Goal: Book appointment/travel/reservation

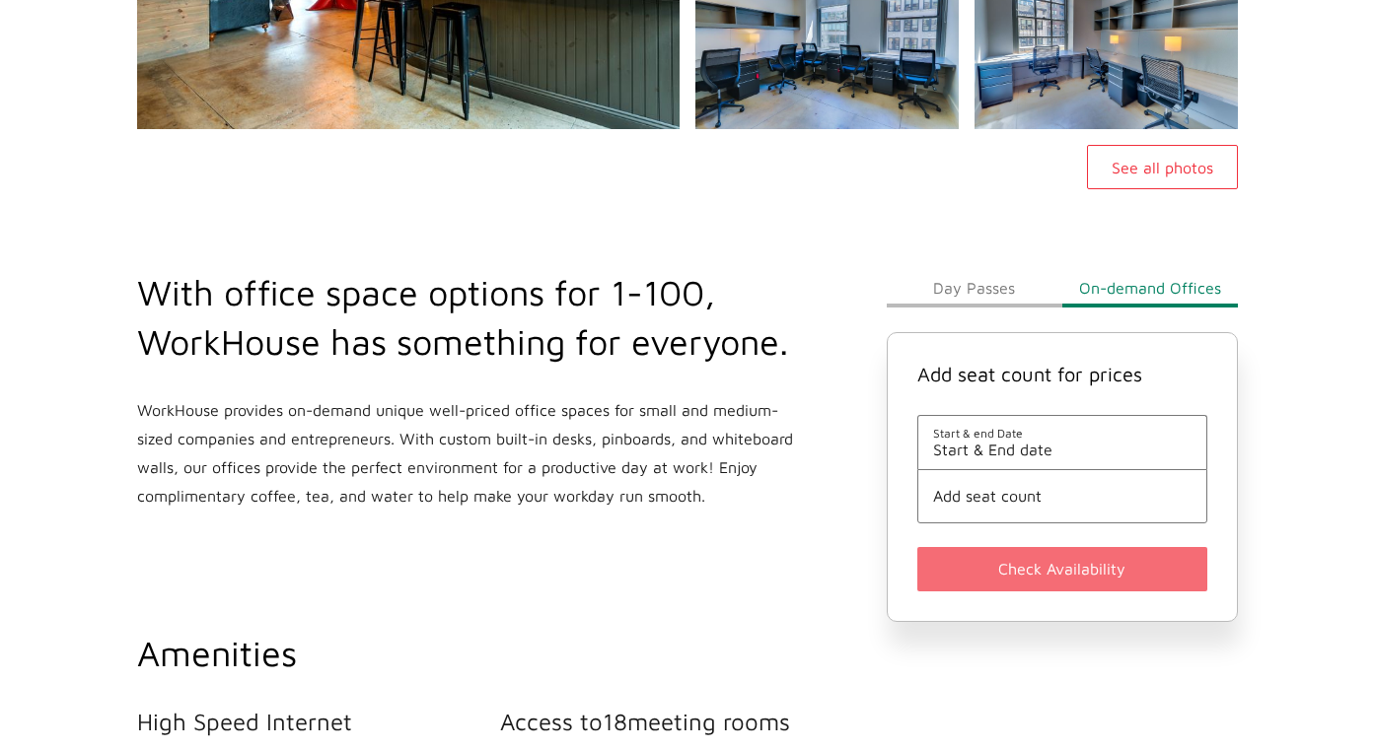
scroll to position [616, 0]
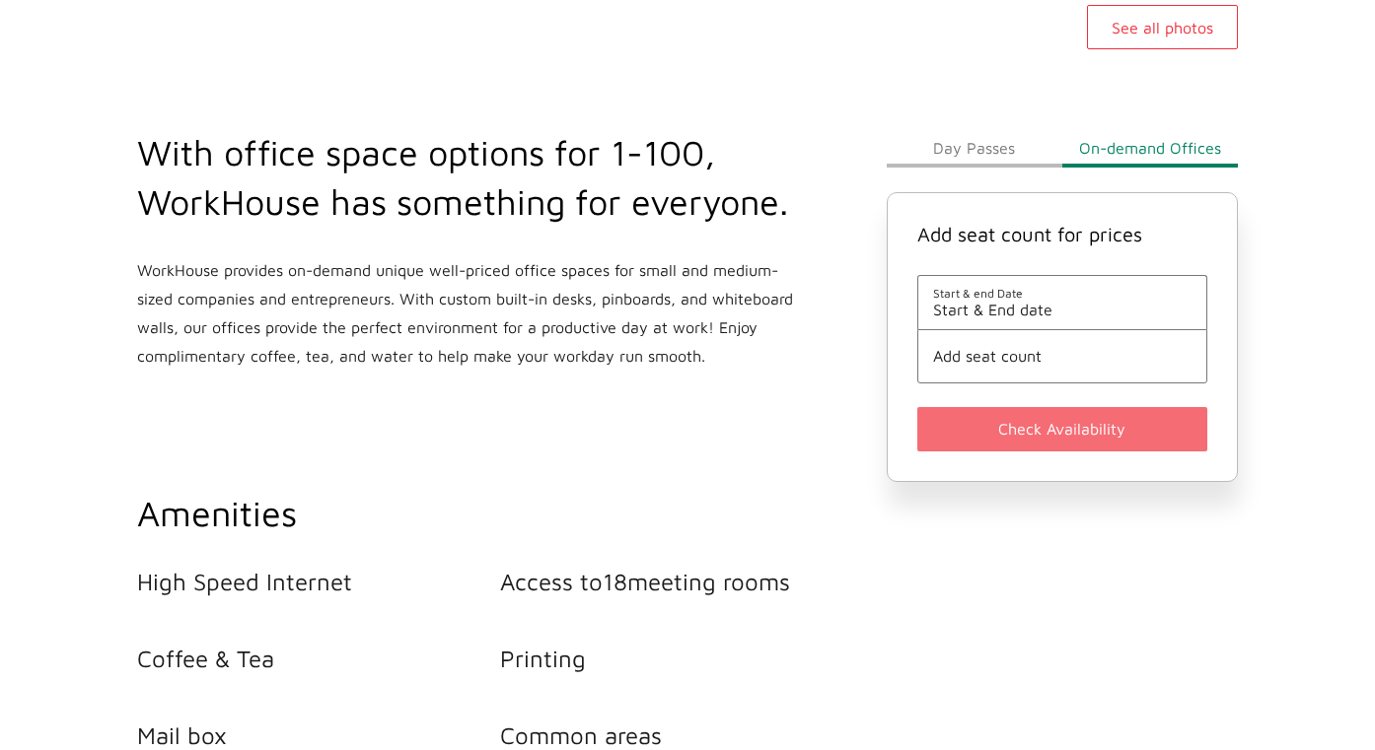
click at [1041, 299] on span "Start & end Date" at bounding box center [1062, 293] width 258 height 15
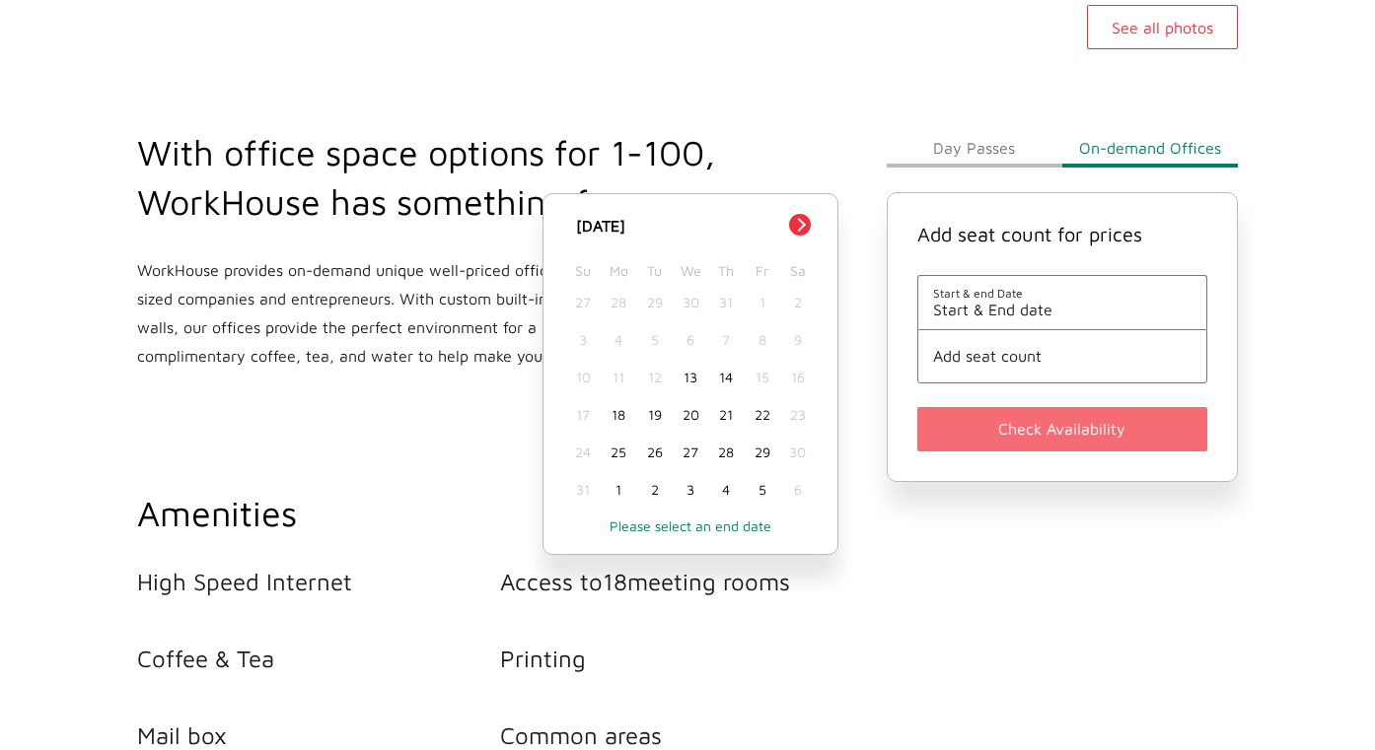
click at [623, 416] on div "18" at bounding box center [618, 414] width 35 height 37
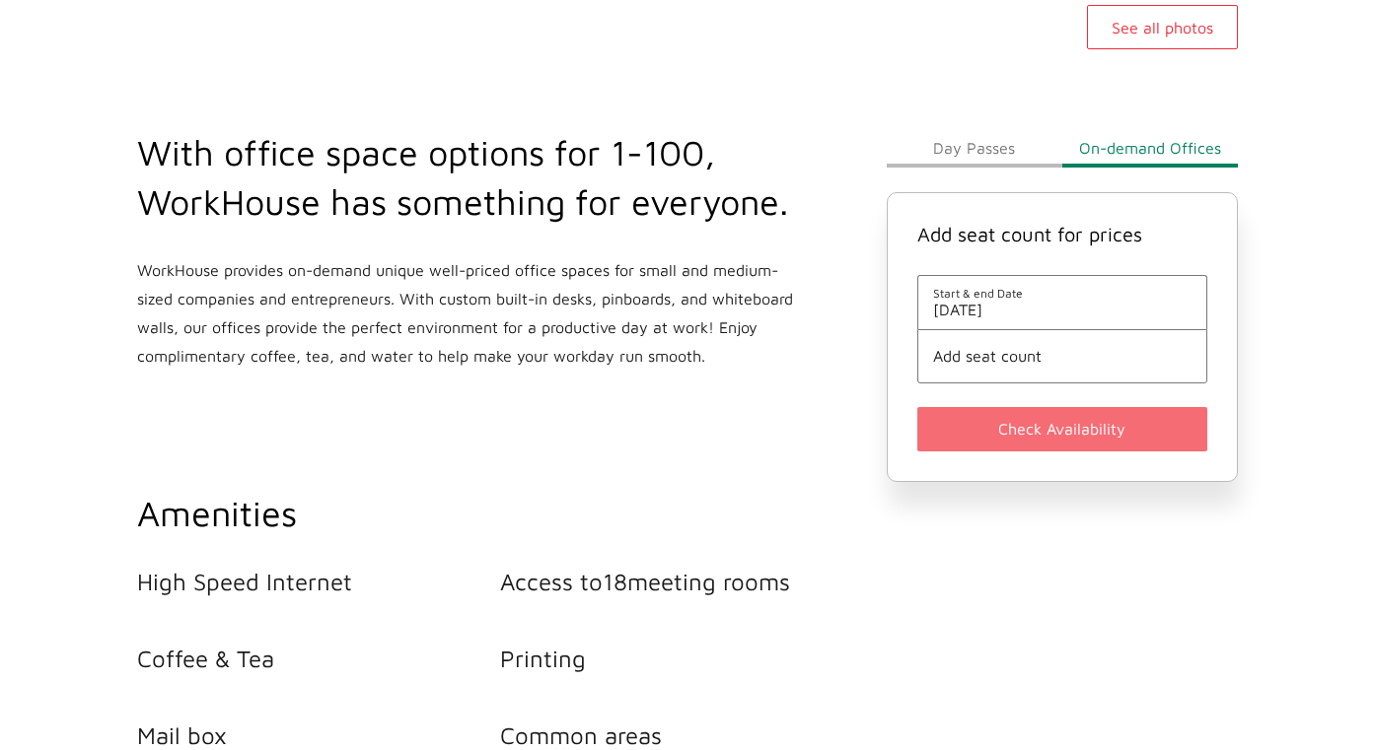
click at [1035, 349] on span "Add seat count" at bounding box center [1062, 356] width 258 height 18
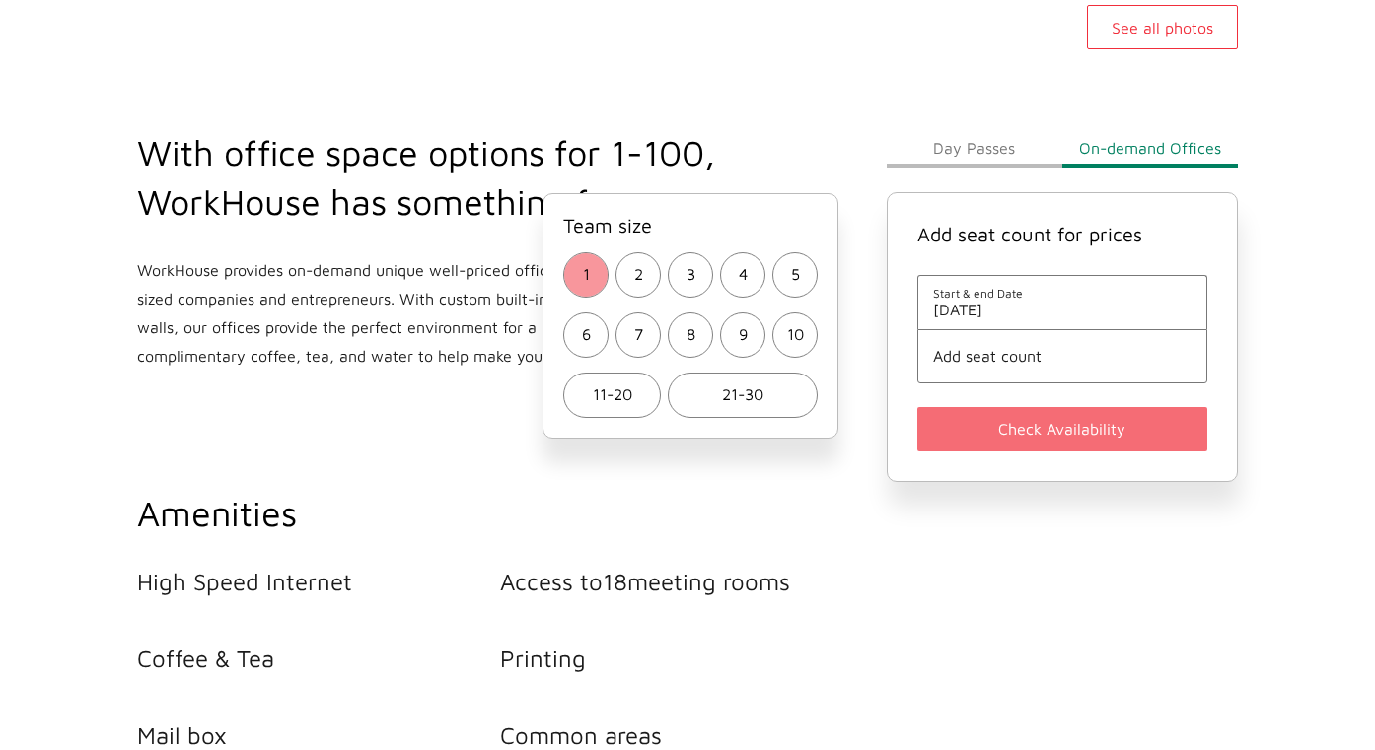
click at [586, 267] on span "1" at bounding box center [586, 274] width 7 height 29
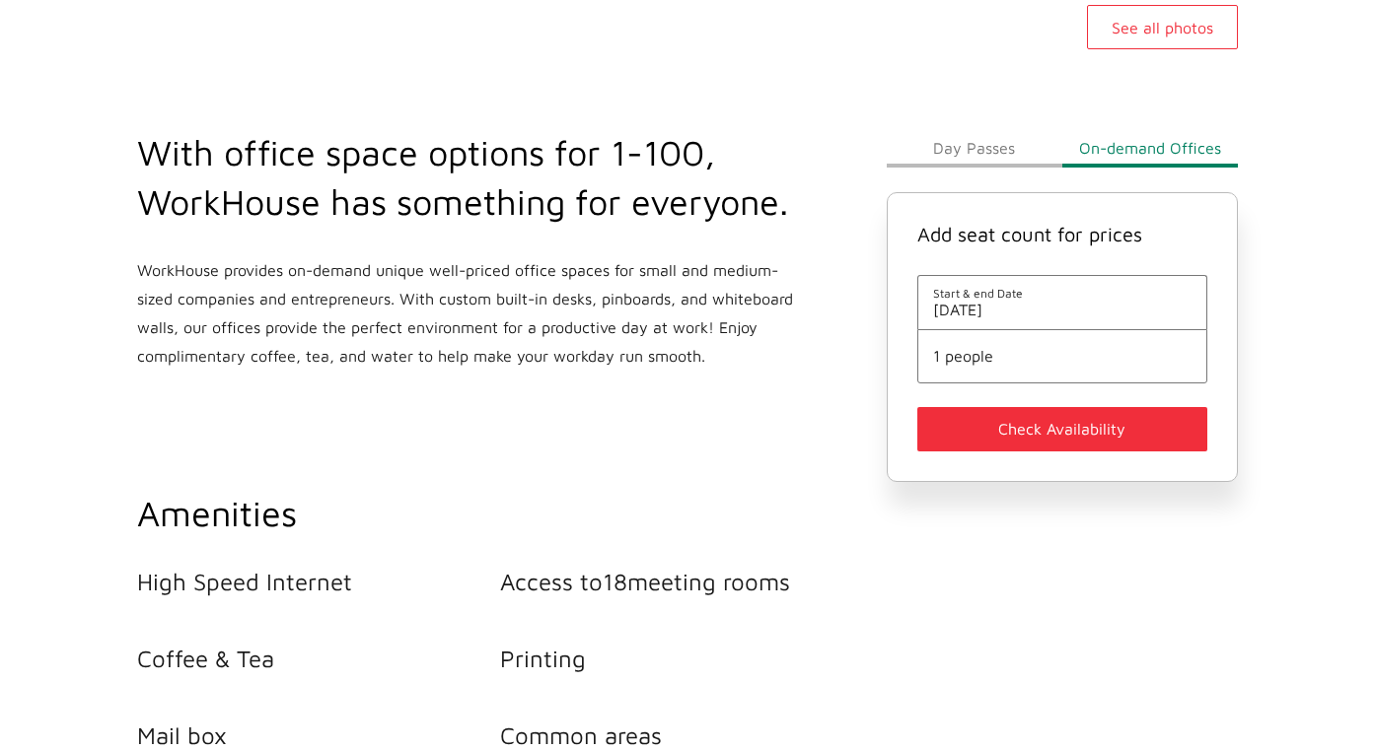
click at [1039, 449] on button "Check Availability" at bounding box center [1062, 429] width 290 height 44
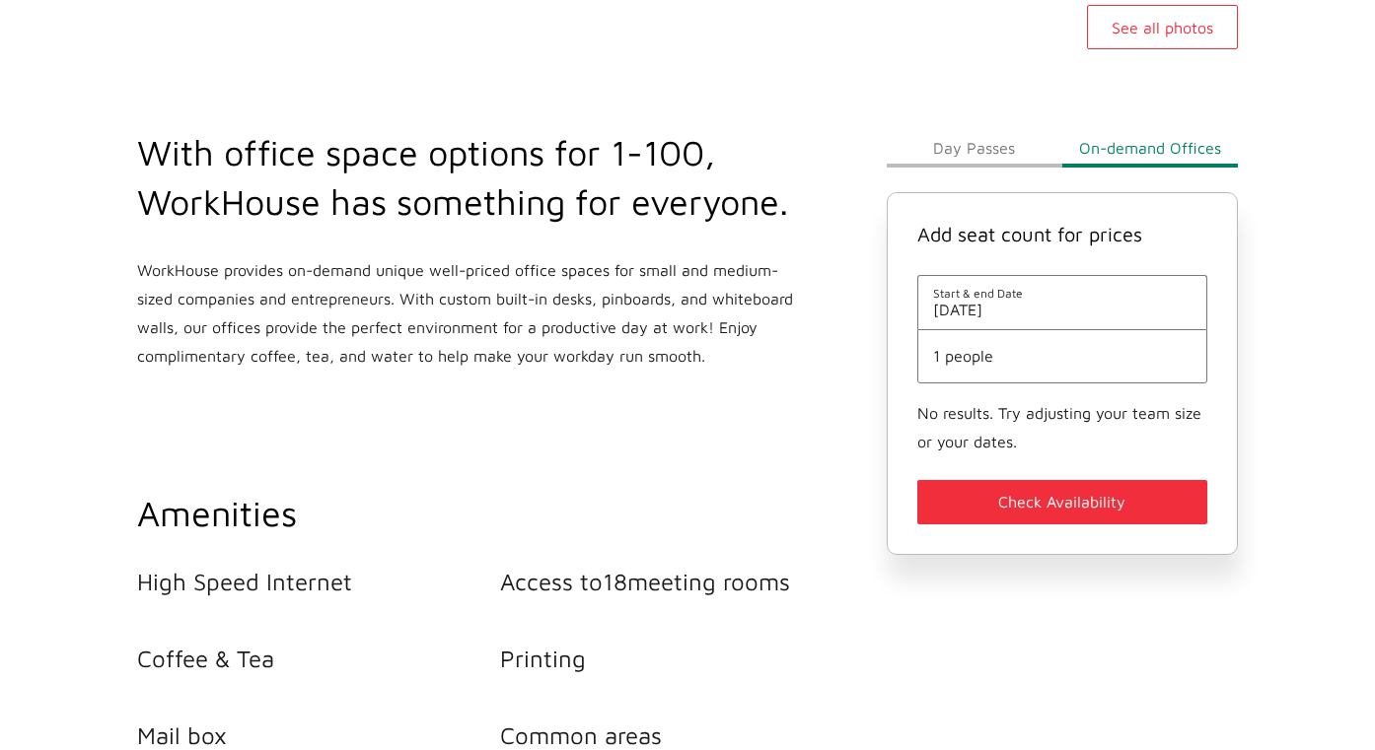
click at [1005, 316] on span "[DATE]" at bounding box center [1062, 310] width 258 height 18
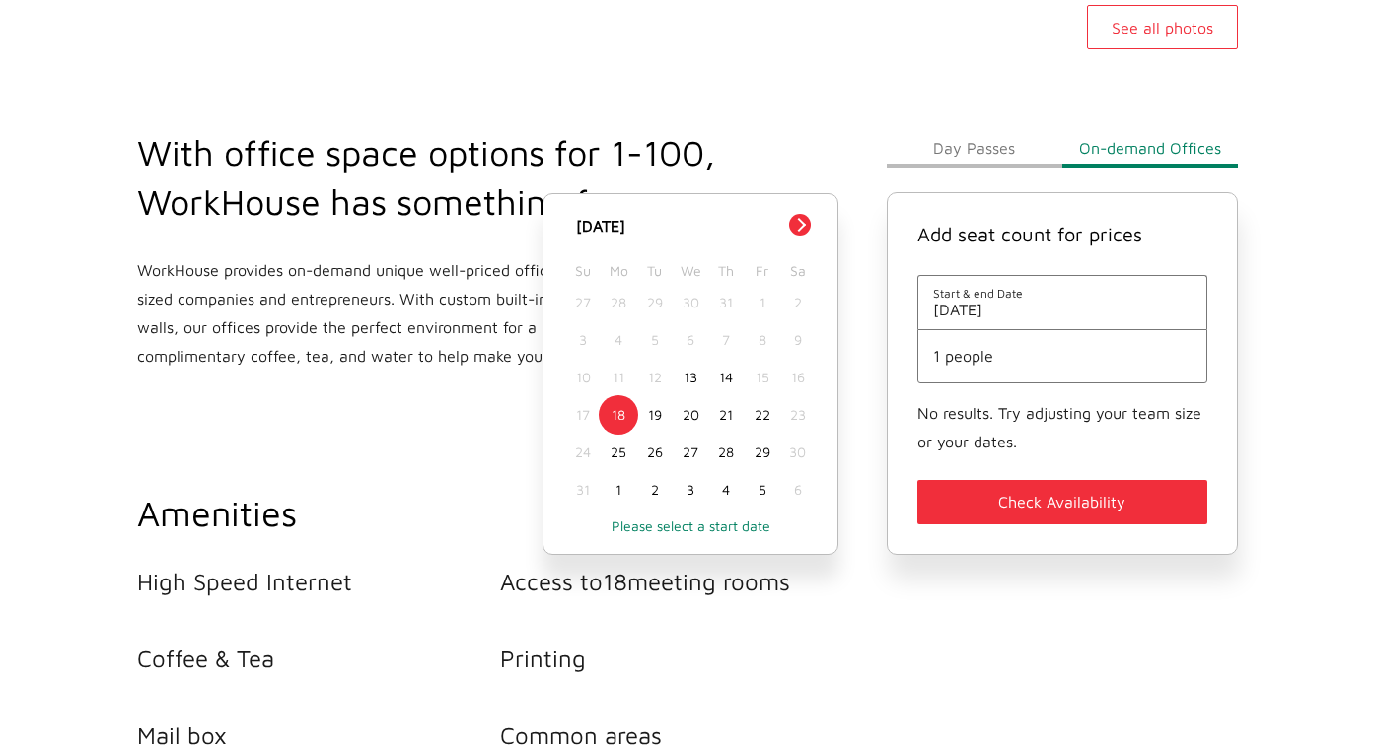
click at [770, 419] on div "22" at bounding box center [760, 414] width 35 height 37
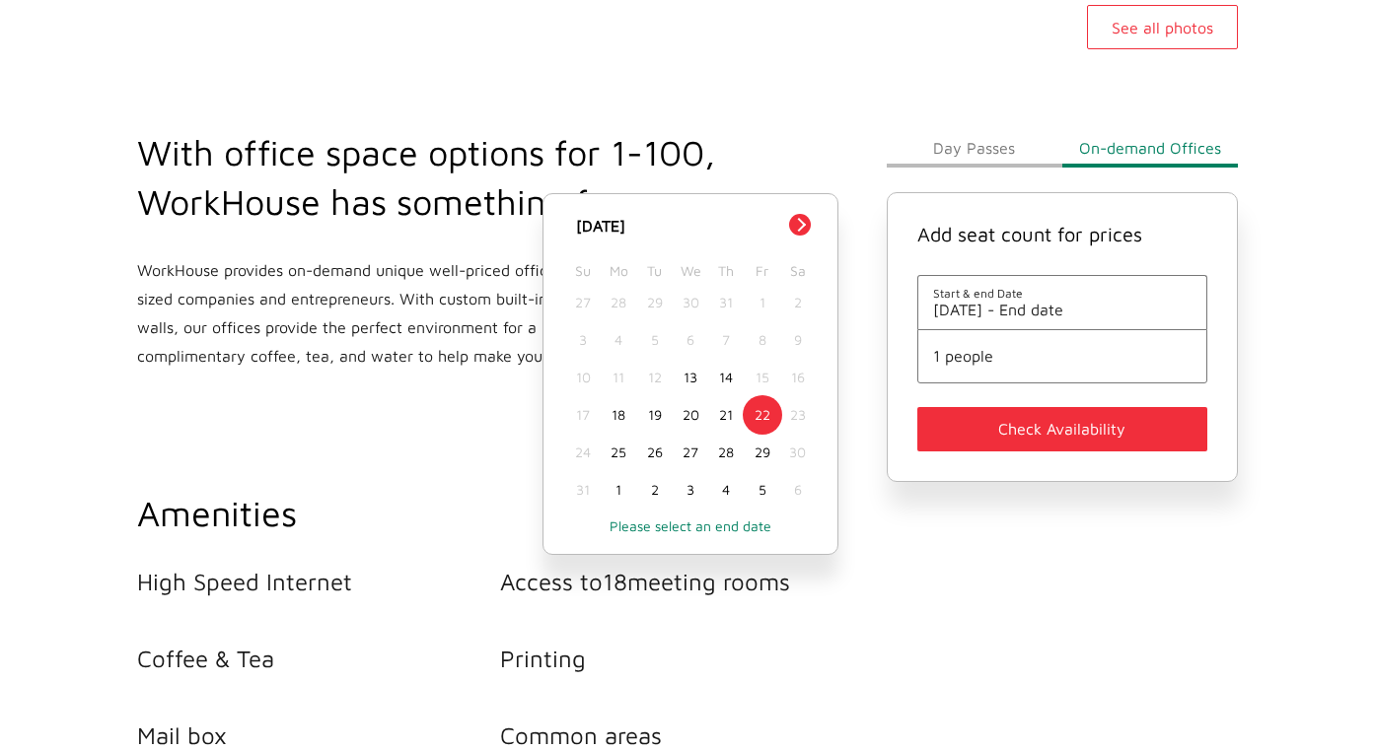
click at [616, 412] on div "18" at bounding box center [618, 414] width 35 height 37
click at [766, 416] on div "22" at bounding box center [760, 414] width 35 height 37
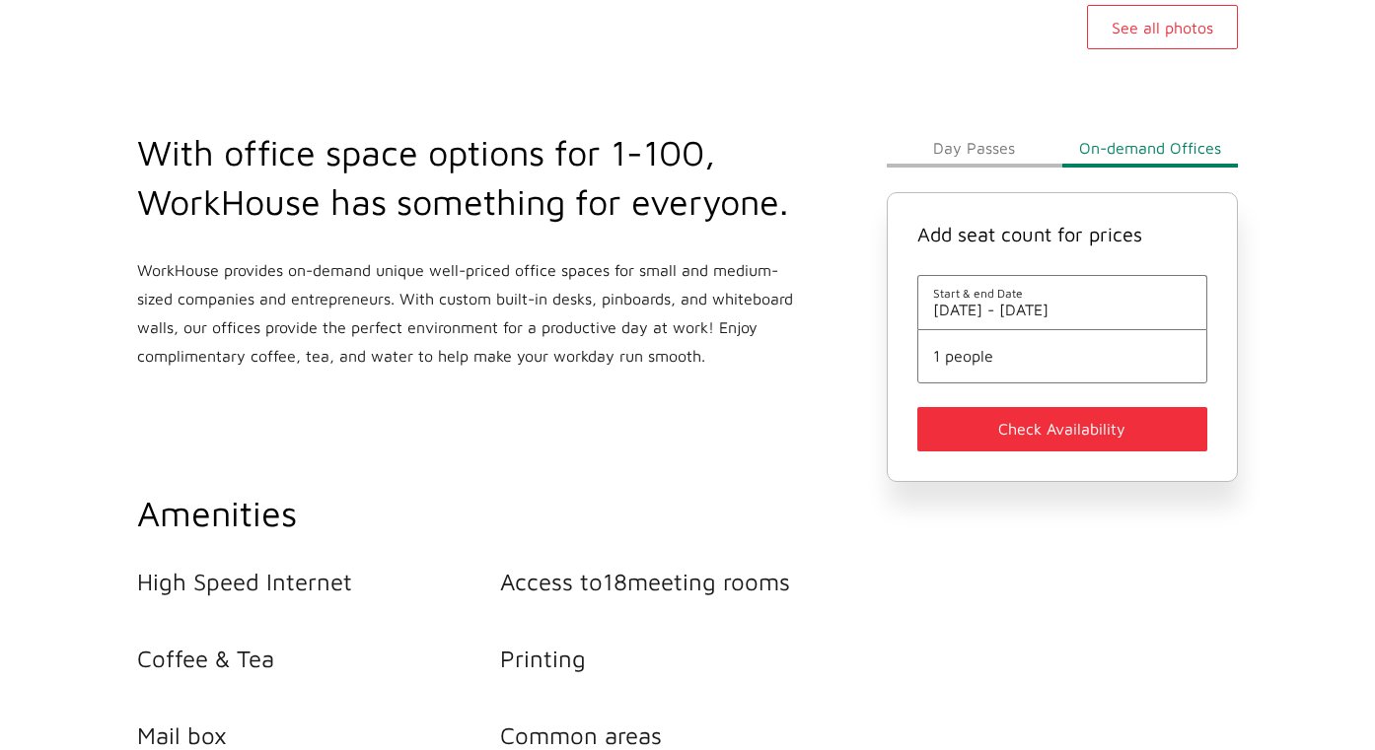
click at [1005, 362] on span "1 people" at bounding box center [1062, 356] width 258 height 18
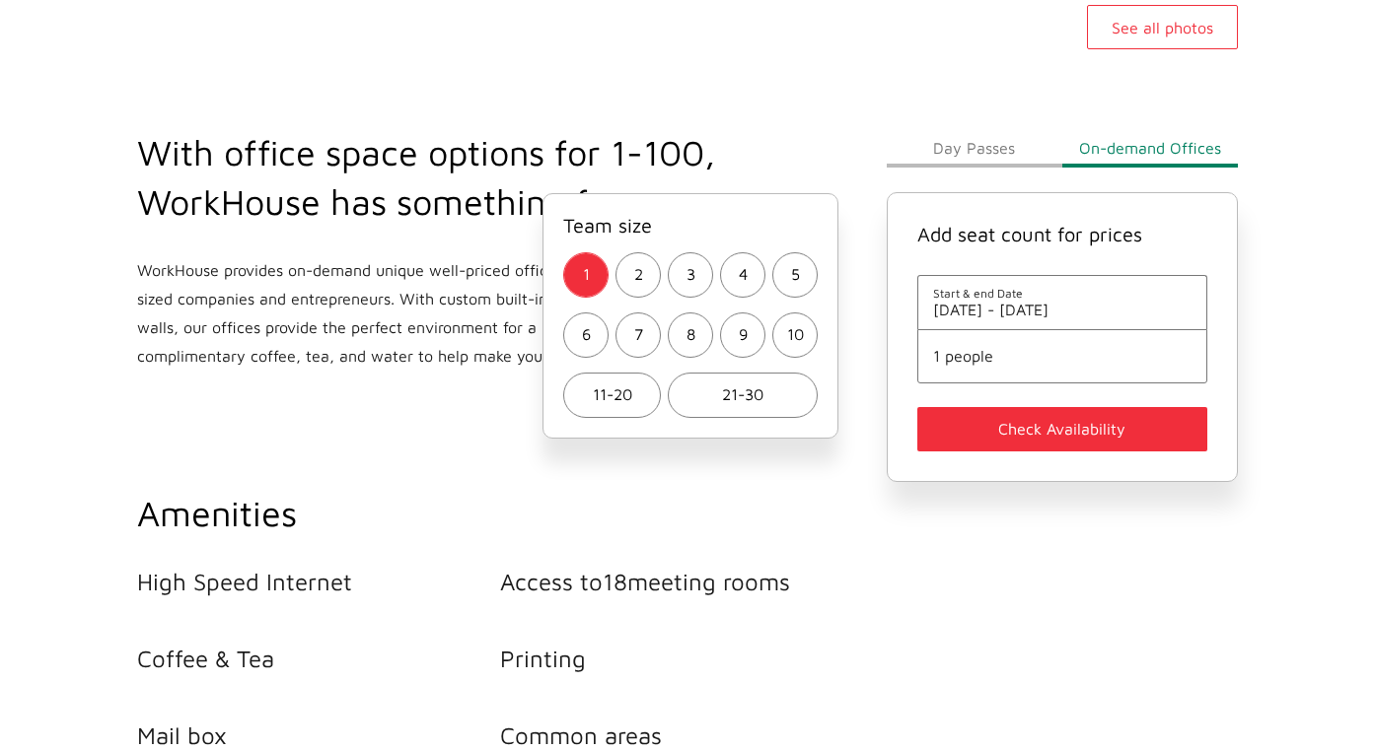
click at [1030, 428] on button "Check Availability" at bounding box center [1062, 429] width 290 height 44
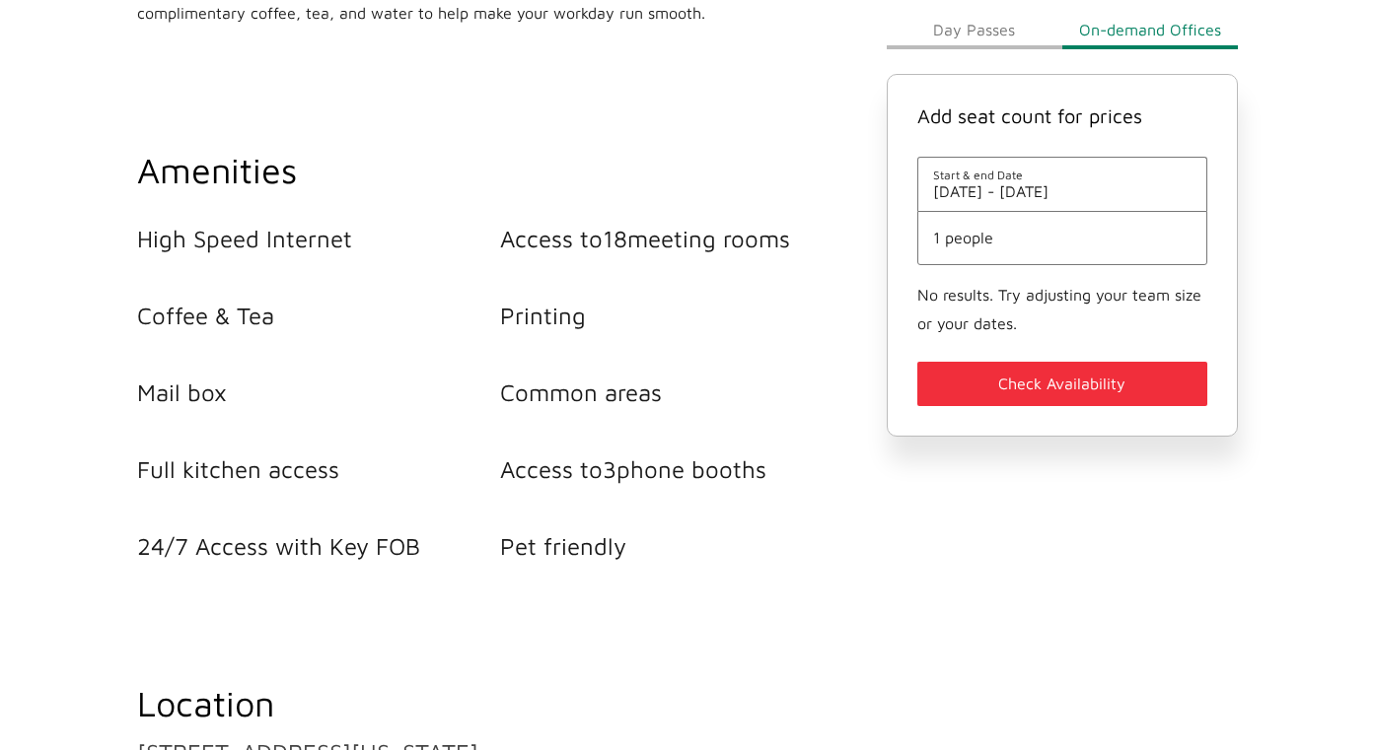
scroll to position [0, 0]
